Goal: Task Accomplishment & Management: Use online tool/utility

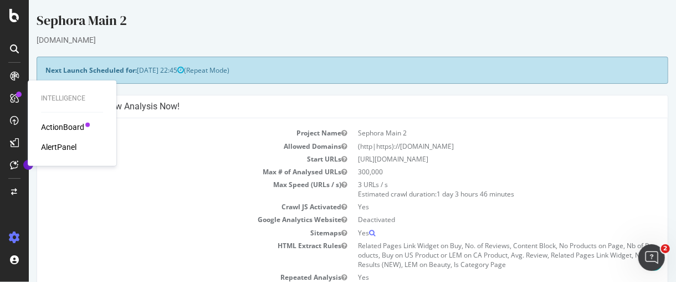
scroll to position [281, 0]
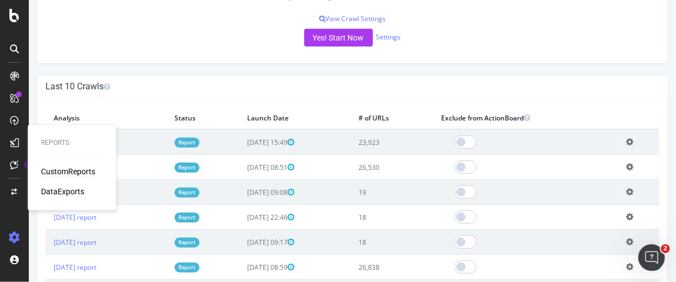
click at [85, 172] on div "CustomReports" at bounding box center [68, 171] width 54 height 11
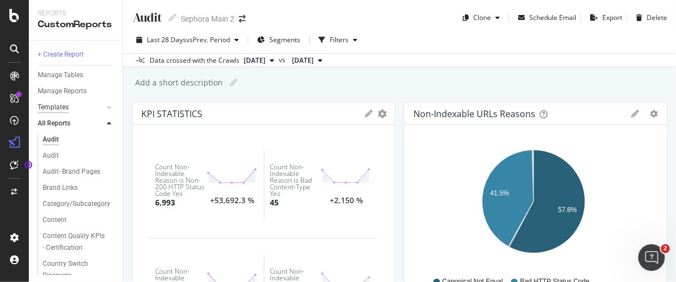
click at [61, 106] on div "Templates" at bounding box center [53, 107] width 31 height 12
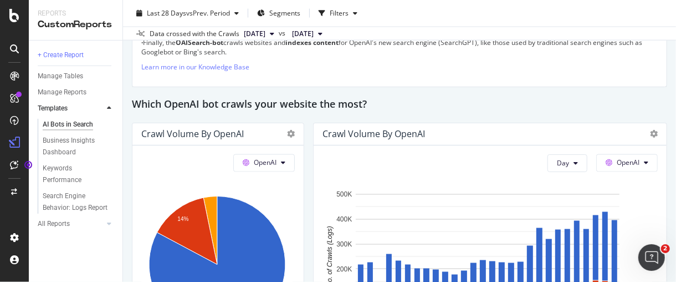
scroll to position [985, 0]
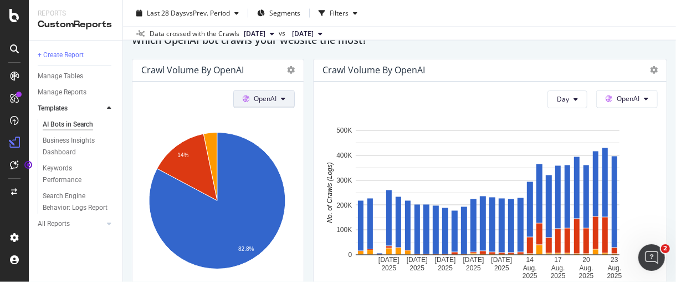
click at [277, 96] on button "OpenAI" at bounding box center [264, 99] width 62 height 18
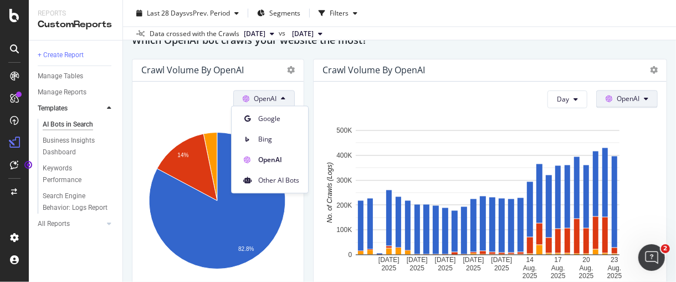
click at [617, 94] on span "OpenAI" at bounding box center [628, 98] width 23 height 9
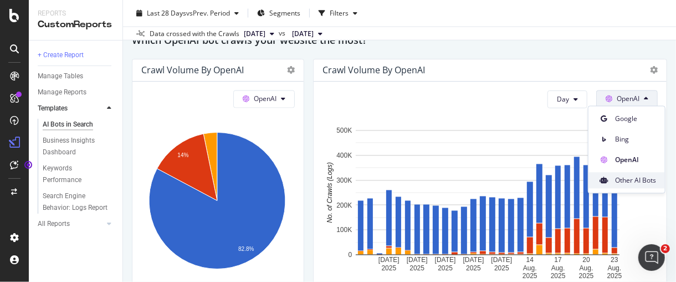
click at [629, 183] on span "Other AI Bots" at bounding box center [635, 180] width 41 height 10
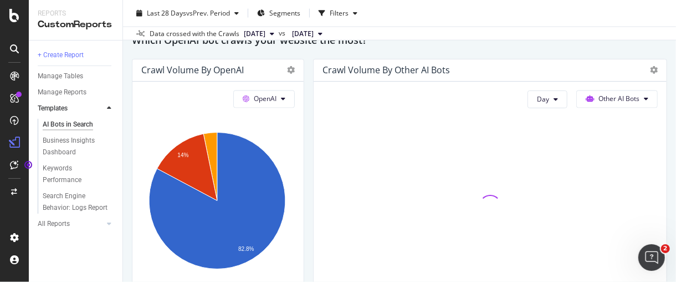
scroll to position [1047, 0]
